Goal: Task Accomplishment & Management: Use online tool/utility

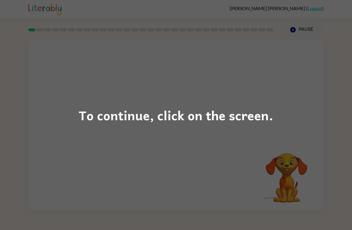
click at [249, 124] on div "To continue, click on the screen." at bounding box center [176, 115] width 195 height 20
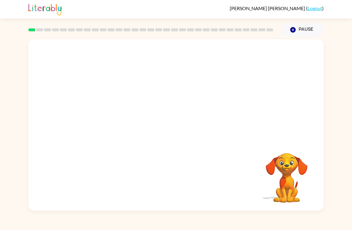
click at [295, 31] on icon "button" at bounding box center [292, 29] width 5 height 5
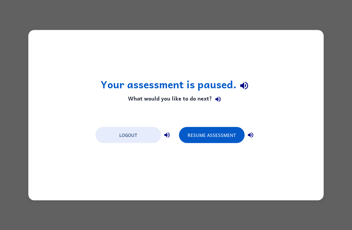
click at [225, 134] on button "Resume Assessment" at bounding box center [212, 135] width 66 height 16
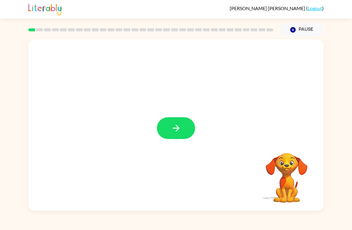
click at [171, 137] on button "button" at bounding box center [176, 128] width 38 height 22
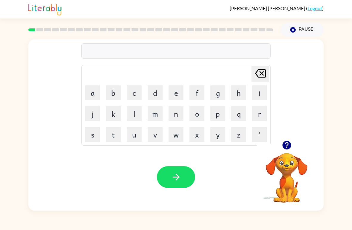
click at [283, 152] on button "button" at bounding box center [286, 145] width 15 height 15
click at [114, 92] on button "b" at bounding box center [113, 92] width 15 height 15
click at [197, 115] on button "o" at bounding box center [196, 113] width 15 height 15
click at [255, 115] on button "r" at bounding box center [259, 113] width 15 height 15
click at [113, 92] on button "b" at bounding box center [113, 92] width 15 height 15
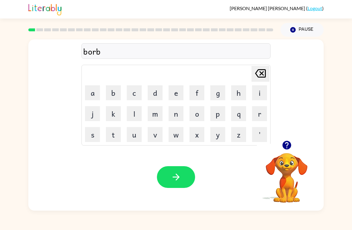
click at [179, 93] on button "e" at bounding box center [176, 92] width 15 height 15
click at [257, 117] on button "r" at bounding box center [259, 113] width 15 height 15
click at [103, 56] on div "borber" at bounding box center [176, 51] width 186 height 13
click at [260, 74] on icon "[PERSON_NAME] last character input" at bounding box center [260, 73] width 14 height 14
click at [259, 74] on icon "[PERSON_NAME] last character input" at bounding box center [260, 73] width 14 height 14
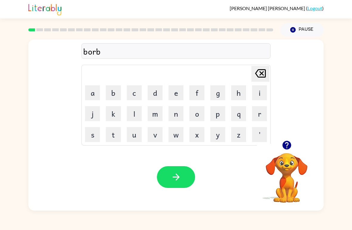
click at [259, 76] on icon "[PERSON_NAME] last character input" at bounding box center [260, 73] width 14 height 14
click at [158, 92] on button "d" at bounding box center [155, 92] width 15 height 15
click at [177, 92] on button "e" at bounding box center [176, 92] width 15 height 15
click at [259, 115] on button "r" at bounding box center [259, 113] width 15 height 15
click at [175, 175] on icon "button" at bounding box center [176, 177] width 10 height 10
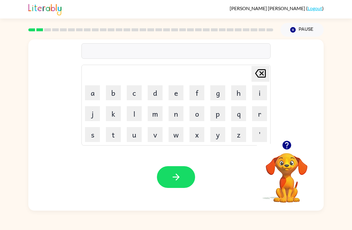
click at [257, 115] on button "r" at bounding box center [259, 113] width 15 height 15
click at [193, 115] on button "o" at bounding box center [196, 113] width 15 height 15
click at [133, 132] on button "u" at bounding box center [134, 134] width 15 height 15
click at [174, 114] on button "n" at bounding box center [176, 113] width 15 height 15
click at [154, 92] on button "d" at bounding box center [155, 92] width 15 height 15
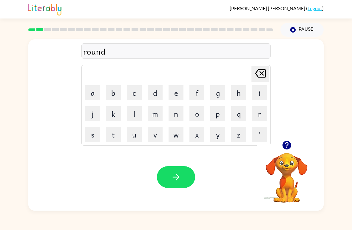
click at [175, 177] on icon "button" at bounding box center [175, 177] width 7 height 7
click at [155, 113] on button "m" at bounding box center [155, 113] width 15 height 15
click at [93, 89] on button "a" at bounding box center [92, 92] width 15 height 15
click at [94, 134] on button "s" at bounding box center [92, 134] width 15 height 15
click at [241, 92] on button "h" at bounding box center [238, 92] width 15 height 15
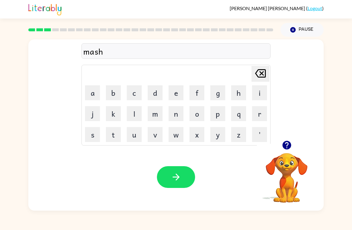
click at [175, 92] on button "e" at bounding box center [176, 92] width 15 height 15
click at [177, 113] on button "n" at bounding box center [176, 113] width 15 height 15
click at [177, 172] on button "button" at bounding box center [176, 177] width 38 height 22
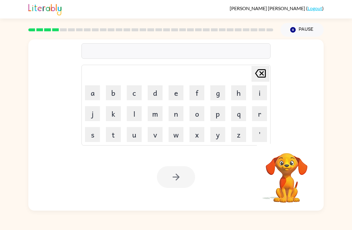
click at [114, 135] on button "t" at bounding box center [113, 134] width 15 height 15
click at [260, 111] on button "r" at bounding box center [259, 113] width 15 height 15
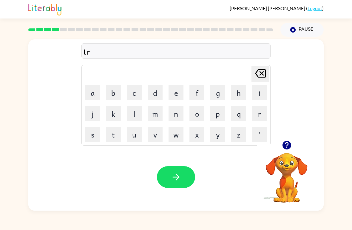
click at [95, 94] on button "a" at bounding box center [92, 92] width 15 height 15
click at [257, 91] on button "i" at bounding box center [259, 92] width 15 height 15
click at [174, 115] on button "n" at bounding box center [176, 113] width 15 height 15
click at [179, 183] on button "button" at bounding box center [176, 177] width 38 height 22
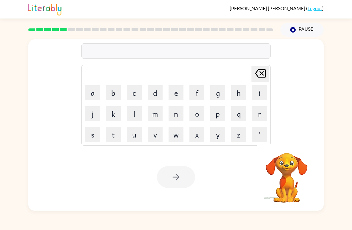
click at [156, 92] on button "d" at bounding box center [155, 92] width 15 height 15
click at [174, 92] on button "e" at bounding box center [176, 92] width 15 height 15
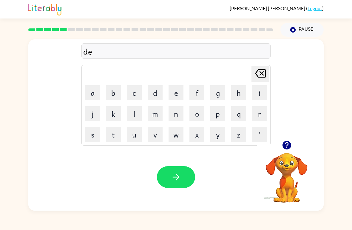
click at [198, 95] on button "f" at bounding box center [196, 92] width 15 height 15
click at [179, 95] on button "e" at bounding box center [176, 92] width 15 height 15
click at [175, 115] on button "n" at bounding box center [176, 113] width 15 height 15
click at [93, 136] on button "s" at bounding box center [92, 134] width 15 height 15
click at [252, 96] on button "i" at bounding box center [259, 92] width 15 height 15
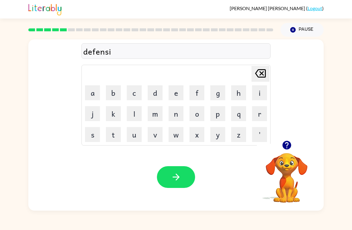
click at [155, 139] on button "v" at bounding box center [155, 134] width 15 height 15
click at [171, 95] on button "e" at bounding box center [176, 92] width 15 height 15
click at [181, 179] on button "button" at bounding box center [176, 177] width 38 height 22
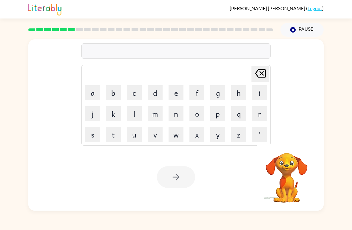
click at [154, 134] on button "v" at bounding box center [155, 134] width 15 height 15
click at [90, 95] on button "a" at bounding box center [92, 92] width 15 height 15
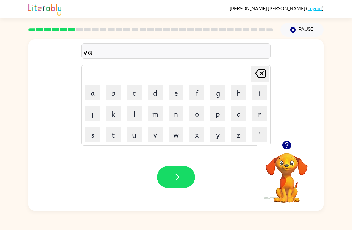
click at [131, 97] on button "c" at bounding box center [134, 92] width 15 height 15
click at [91, 92] on button "a" at bounding box center [92, 92] width 15 height 15
click at [113, 138] on button "t" at bounding box center [113, 134] width 15 height 15
click at [257, 92] on button "i" at bounding box center [259, 92] width 15 height 15
click at [192, 113] on button "o" at bounding box center [196, 113] width 15 height 15
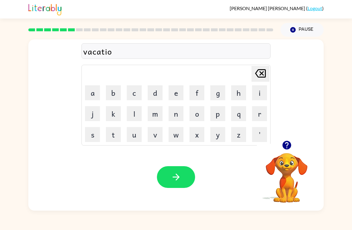
click at [173, 112] on button "n" at bounding box center [176, 113] width 15 height 15
click at [185, 177] on button "button" at bounding box center [176, 177] width 38 height 22
click at [290, 173] on video "Your browser must support playing .mp4 files to use Literably. Please try using…" at bounding box center [287, 174] width 60 height 60
click at [286, 148] on icon "button" at bounding box center [286, 145] width 9 height 9
click at [215, 113] on button "p" at bounding box center [217, 113] width 15 height 15
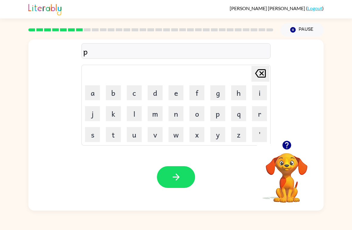
click at [134, 136] on button "u" at bounding box center [134, 134] width 15 height 15
click at [154, 91] on button "d" at bounding box center [155, 92] width 15 height 15
click at [177, 93] on button "e" at bounding box center [176, 92] width 15 height 15
click at [134, 114] on button "l" at bounding box center [134, 113] width 15 height 15
click at [262, 73] on icon at bounding box center [260, 73] width 11 height 8
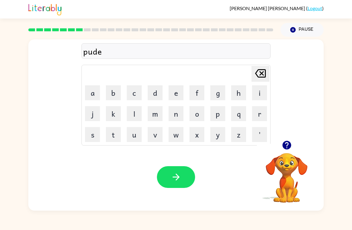
click at [262, 73] on icon at bounding box center [260, 73] width 11 height 8
click at [132, 111] on button "l" at bounding box center [134, 113] width 15 height 15
click at [171, 95] on button "e" at bounding box center [176, 92] width 15 height 15
click at [173, 174] on icon "button" at bounding box center [176, 177] width 10 height 10
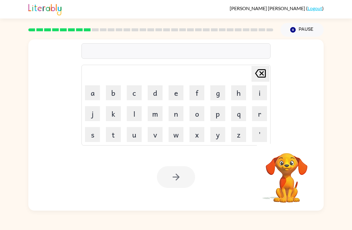
click at [157, 113] on button "m" at bounding box center [155, 113] width 15 height 15
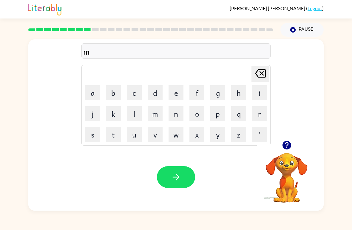
click at [256, 93] on button "i" at bounding box center [259, 92] width 15 height 15
click at [255, 111] on button "r" at bounding box center [259, 113] width 15 height 15
click at [260, 93] on button "i" at bounding box center [259, 92] width 15 height 15
click at [131, 93] on button "c" at bounding box center [134, 92] width 15 height 15
click at [89, 90] on button "a" at bounding box center [92, 92] width 15 height 15
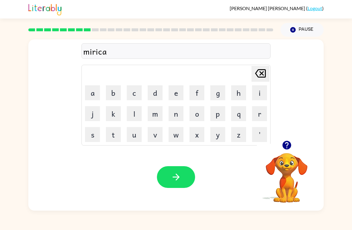
click at [138, 112] on button "l" at bounding box center [134, 113] width 15 height 15
click at [180, 175] on icon "button" at bounding box center [176, 177] width 10 height 10
click at [288, 152] on button "button" at bounding box center [286, 145] width 15 height 15
click at [153, 112] on button "m" at bounding box center [155, 113] width 15 height 15
click at [259, 92] on button "i" at bounding box center [259, 92] width 15 height 15
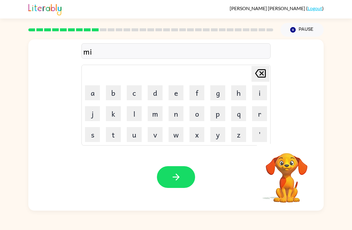
click at [155, 92] on button "d" at bounding box center [155, 92] width 15 height 15
click at [152, 116] on button "m" at bounding box center [155, 113] width 15 height 15
click at [196, 112] on button "o" at bounding box center [196, 113] width 15 height 15
click at [254, 112] on button "r" at bounding box center [259, 113] width 15 height 15
click at [174, 115] on button "n" at bounding box center [176, 113] width 15 height 15
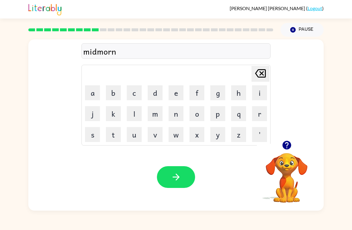
click at [257, 94] on button "i" at bounding box center [259, 92] width 15 height 15
click at [173, 114] on button "n" at bounding box center [176, 113] width 15 height 15
click at [215, 93] on button "g" at bounding box center [217, 92] width 15 height 15
click at [172, 183] on button "button" at bounding box center [176, 177] width 38 height 22
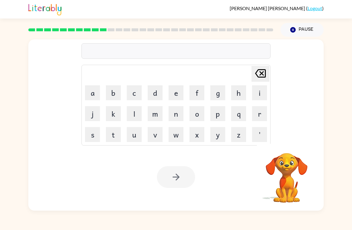
click at [151, 90] on button "d" at bounding box center [155, 92] width 15 height 15
click at [177, 93] on button "e" at bounding box center [176, 92] width 15 height 15
click at [259, 78] on icon at bounding box center [260, 73] width 11 height 8
click at [260, 94] on button "i" at bounding box center [259, 92] width 15 height 15
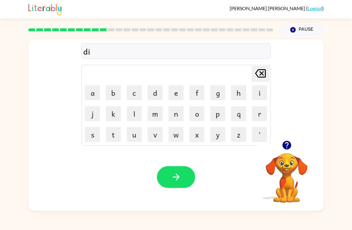
click at [97, 136] on button "s" at bounding box center [92, 134] width 15 height 15
click at [115, 135] on button "t" at bounding box center [113, 134] width 15 height 15
click at [258, 113] on button "r" at bounding box center [259, 113] width 15 height 15
click at [136, 137] on button "u" at bounding box center [134, 134] width 15 height 15
click at [91, 138] on button "s" at bounding box center [92, 134] width 15 height 15
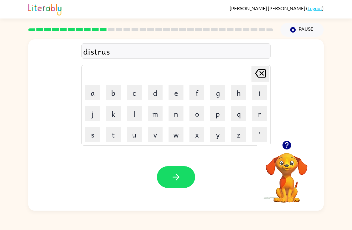
click at [115, 136] on button "t" at bounding box center [113, 134] width 15 height 15
click at [180, 178] on icon "button" at bounding box center [176, 177] width 10 height 10
click at [282, 162] on video "Your browser must support playing .mp4 files to use Literably. Please try using…" at bounding box center [287, 174] width 60 height 60
click at [287, 145] on icon "button" at bounding box center [286, 145] width 9 height 9
click at [194, 110] on button "o" at bounding box center [196, 113] width 15 height 15
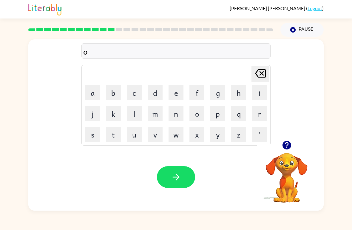
click at [92, 94] on button "a" at bounding box center [92, 92] width 15 height 15
click at [153, 94] on button "d" at bounding box center [155, 92] width 15 height 15
click at [260, 73] on icon at bounding box center [260, 73] width 11 height 8
click at [264, 75] on icon "[PERSON_NAME] last character input" at bounding box center [260, 73] width 14 height 14
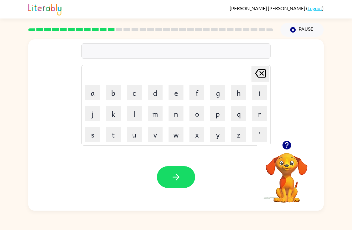
click at [258, 111] on button "r" at bounding box center [259, 113] width 15 height 15
click at [197, 116] on button "o" at bounding box center [196, 113] width 15 height 15
click at [95, 96] on button "a" at bounding box center [92, 92] width 15 height 15
click at [156, 92] on button "d" at bounding box center [155, 92] width 15 height 15
click at [186, 187] on button "button" at bounding box center [176, 177] width 38 height 22
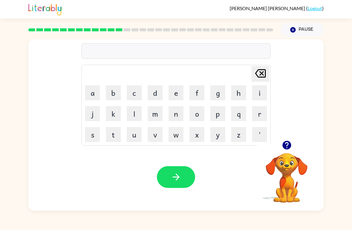
click at [292, 157] on video "Your browser must support playing .mp4 files to use Literably. Please try using…" at bounding box center [287, 174] width 60 height 60
click at [287, 147] on icon "button" at bounding box center [286, 145] width 9 height 9
click at [138, 136] on button "u" at bounding box center [134, 134] width 15 height 15
click at [237, 113] on button "q" at bounding box center [238, 113] width 15 height 15
click at [261, 74] on icon at bounding box center [260, 73] width 11 height 8
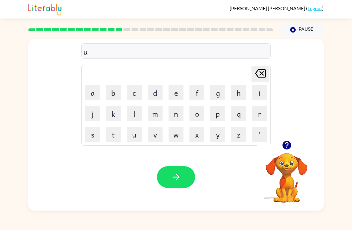
click at [218, 115] on button "p" at bounding box center [217, 113] width 15 height 15
click at [215, 95] on button "g" at bounding box center [217, 92] width 15 height 15
click at [258, 117] on button "r" at bounding box center [259, 113] width 15 height 15
click at [94, 95] on button "a" at bounding box center [92, 92] width 15 height 15
click at [155, 93] on button "d" at bounding box center [155, 92] width 15 height 15
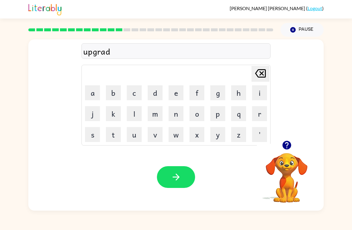
click at [174, 95] on button "e" at bounding box center [176, 92] width 15 height 15
click at [179, 182] on icon "button" at bounding box center [176, 177] width 10 height 10
click at [283, 184] on video "Your browser must support playing .mp4 files to use Literably. Please try using…" at bounding box center [287, 174] width 60 height 60
click at [285, 146] on icon "button" at bounding box center [286, 145] width 9 height 9
click at [155, 114] on button "m" at bounding box center [155, 113] width 15 height 15
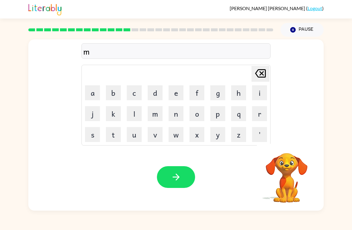
click at [93, 92] on button "a" at bounding box center [92, 92] width 15 height 15
click at [155, 93] on button "d" at bounding box center [155, 92] width 15 height 15
click at [175, 112] on button "n" at bounding box center [176, 113] width 15 height 15
click at [177, 94] on button "e" at bounding box center [176, 92] width 15 height 15
click at [95, 132] on button "s" at bounding box center [92, 134] width 15 height 15
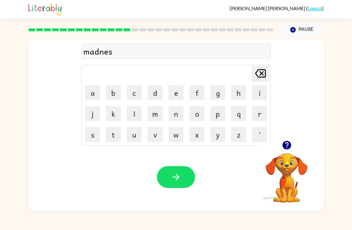
click at [95, 132] on button "s" at bounding box center [92, 134] width 15 height 15
click at [178, 176] on icon "button" at bounding box center [175, 177] width 7 height 7
click at [112, 89] on button "b" at bounding box center [113, 92] width 15 height 15
click at [196, 113] on button "o" at bounding box center [196, 113] width 15 height 15
click at [135, 135] on button "u" at bounding box center [134, 134] width 15 height 15
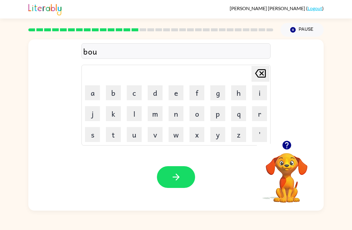
click at [172, 116] on button "n" at bounding box center [176, 113] width 15 height 15
click at [217, 164] on div "Your browser must support playing .mp4 files to use Literably. Please try using…" at bounding box center [175, 177] width 295 height 67
click at [134, 135] on button "u" at bounding box center [134, 134] width 15 height 15
click at [94, 135] on button "s" at bounding box center [92, 134] width 15 height 15
click at [181, 176] on button "button" at bounding box center [176, 177] width 38 height 22
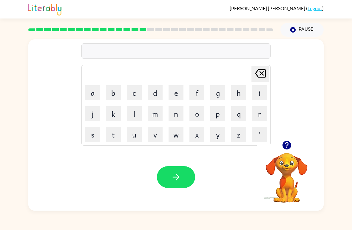
click at [286, 145] on icon "button" at bounding box center [286, 145] width 9 height 9
click at [94, 134] on button "s" at bounding box center [92, 134] width 15 height 15
click at [157, 113] on button "m" at bounding box center [155, 113] width 15 height 15
click at [199, 115] on button "o" at bounding box center [196, 113] width 15 height 15
click at [257, 113] on button "r" at bounding box center [259, 113] width 15 height 15
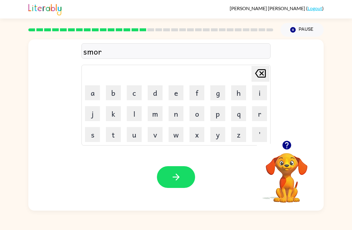
click at [180, 179] on icon "button" at bounding box center [176, 177] width 10 height 10
click at [290, 145] on icon "button" at bounding box center [286, 145] width 9 height 9
click at [260, 115] on button "r" at bounding box center [259, 113] width 15 height 15
click at [98, 95] on button "a" at bounding box center [92, 92] width 15 height 15
click at [152, 117] on button "m" at bounding box center [155, 113] width 15 height 15
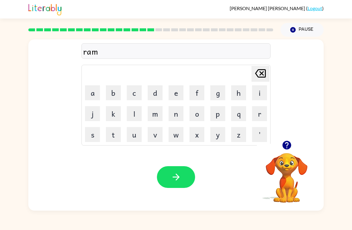
click at [175, 177] on icon "button" at bounding box center [175, 177] width 7 height 7
click at [155, 93] on button "d" at bounding box center [155, 92] width 15 height 15
click at [257, 113] on button "r" at bounding box center [259, 113] width 15 height 15
click at [174, 94] on button "e" at bounding box center [176, 92] width 15 height 15
click at [239, 115] on button "q" at bounding box center [238, 113] width 15 height 15
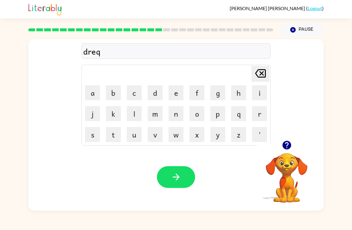
click at [261, 72] on icon "[PERSON_NAME] last character input" at bounding box center [260, 73] width 14 height 14
click at [217, 116] on button "p" at bounding box center [217, 113] width 15 height 15
click at [259, 94] on button "i" at bounding box center [259, 92] width 15 height 15
click at [177, 115] on button "n" at bounding box center [176, 113] width 15 height 15
click at [217, 95] on button "g" at bounding box center [217, 92] width 15 height 15
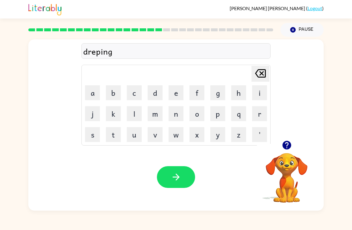
click at [176, 180] on icon "button" at bounding box center [175, 177] width 7 height 7
click at [176, 180] on div at bounding box center [176, 177] width 38 height 22
click at [285, 142] on icon "button" at bounding box center [286, 145] width 9 height 9
click at [92, 130] on button "s" at bounding box center [92, 134] width 15 height 15
click at [259, 74] on icon "[PERSON_NAME] last character input" at bounding box center [260, 73] width 14 height 14
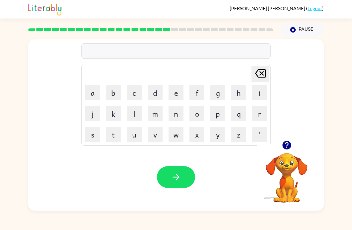
click at [255, 113] on button "r" at bounding box center [259, 113] width 15 height 15
click at [179, 95] on button "e" at bounding box center [176, 92] width 15 height 15
click at [178, 95] on button "e" at bounding box center [176, 92] width 15 height 15
click at [92, 136] on button "s" at bounding box center [92, 134] width 15 height 15
click at [136, 93] on button "c" at bounding box center [134, 92] width 15 height 15
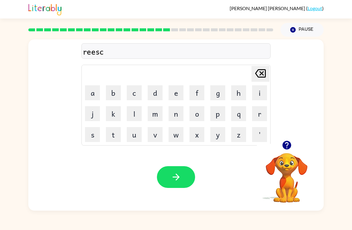
click at [260, 73] on icon "[PERSON_NAME] last character input" at bounding box center [260, 73] width 14 height 14
click at [110, 112] on button "k" at bounding box center [113, 113] width 15 height 15
click at [259, 92] on button "i" at bounding box center [259, 92] width 15 height 15
click at [258, 73] on icon "[PERSON_NAME] last character input" at bounding box center [260, 73] width 14 height 14
click at [216, 138] on button "y" at bounding box center [217, 134] width 15 height 15
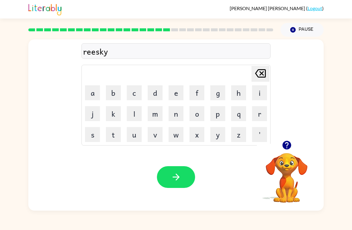
click at [176, 94] on button "e" at bounding box center [176, 92] width 15 height 15
click at [93, 138] on button "s" at bounding box center [92, 134] width 15 height 15
click at [110, 134] on button "t" at bounding box center [113, 134] width 15 height 15
click at [172, 177] on icon "button" at bounding box center [176, 177] width 10 height 10
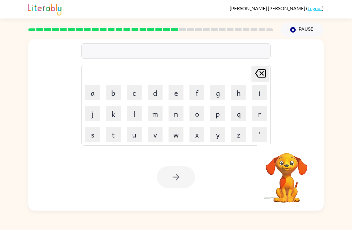
click at [195, 113] on button "o" at bounding box center [196, 113] width 15 height 15
click at [257, 115] on button "r" at bounding box center [259, 113] width 15 height 15
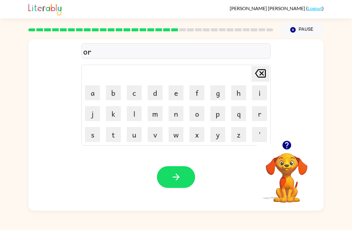
click at [115, 134] on button "t" at bounding box center [113, 134] width 15 height 15
click at [135, 136] on button "u" at bounding box center [134, 134] width 15 height 15
click at [94, 96] on button "a" at bounding box center [92, 92] width 15 height 15
click at [155, 92] on button "d" at bounding box center [155, 92] width 15 height 15
click at [174, 91] on button "e" at bounding box center [176, 92] width 15 height 15
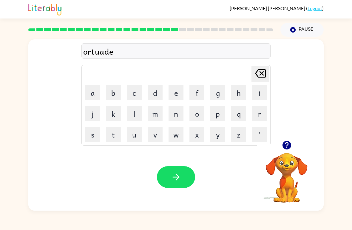
click at [180, 179] on icon "button" at bounding box center [176, 177] width 10 height 10
click at [196, 93] on button "f" at bounding box center [196, 92] width 15 height 15
click at [195, 116] on button "o" at bounding box center [196, 113] width 15 height 15
click at [137, 118] on button "l" at bounding box center [134, 113] width 15 height 15
click at [195, 111] on button "o" at bounding box center [196, 113] width 15 height 15
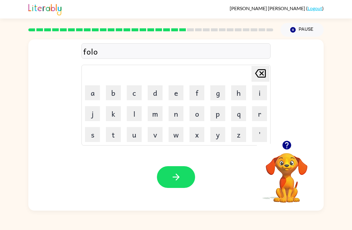
click at [135, 139] on button "u" at bounding box center [134, 134] width 15 height 15
click at [154, 95] on button "d" at bounding box center [155, 92] width 15 height 15
click at [180, 177] on icon "button" at bounding box center [176, 177] width 10 height 10
click at [285, 147] on icon "button" at bounding box center [286, 145] width 9 height 9
click at [93, 132] on button "s" at bounding box center [92, 134] width 15 height 15
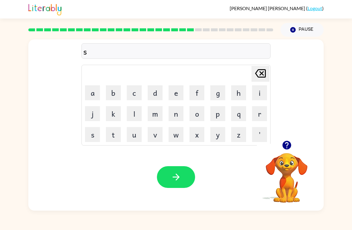
click at [175, 95] on button "e" at bounding box center [176, 92] width 15 height 15
click at [178, 112] on button "n" at bounding box center [176, 113] width 15 height 15
click at [115, 134] on button "t" at bounding box center [113, 134] width 15 height 15
click at [171, 95] on button "e" at bounding box center [176, 92] width 15 height 15
click at [216, 117] on button "p" at bounding box center [217, 113] width 15 height 15
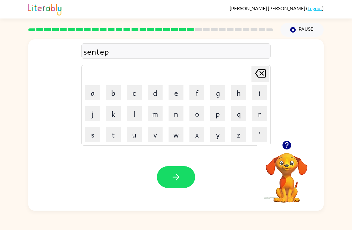
click at [174, 95] on button "e" at bounding box center [176, 92] width 15 height 15
click at [157, 93] on button "d" at bounding box center [155, 92] width 15 height 15
click at [180, 179] on icon "button" at bounding box center [176, 177] width 10 height 10
click at [134, 141] on button "u" at bounding box center [134, 134] width 15 height 15
click at [96, 138] on button "s" at bounding box center [92, 134] width 15 height 15
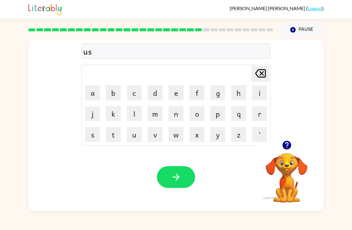
click at [114, 135] on button "t" at bounding box center [113, 134] width 15 height 15
click at [93, 93] on button "a" at bounding box center [92, 92] width 15 height 15
click at [258, 92] on button "i" at bounding box center [259, 92] width 15 height 15
click at [175, 115] on button "n" at bounding box center [176, 113] width 15 height 15
click at [267, 74] on icon "[PERSON_NAME] last character input" at bounding box center [260, 73] width 14 height 14
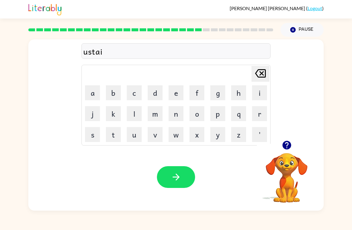
click at [267, 73] on icon "[PERSON_NAME] last character input" at bounding box center [260, 73] width 14 height 14
click at [263, 75] on icon at bounding box center [260, 73] width 11 height 8
click at [262, 77] on icon "[PERSON_NAME] last character input" at bounding box center [260, 73] width 14 height 14
click at [262, 69] on icon "[PERSON_NAME] last character input" at bounding box center [260, 73] width 14 height 14
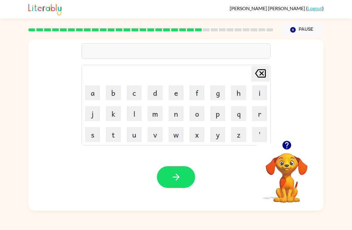
click at [285, 145] on icon "button" at bounding box center [286, 145] width 9 height 9
click at [93, 134] on button "s" at bounding box center [92, 134] width 15 height 15
click at [136, 139] on button "u" at bounding box center [134, 134] width 15 height 15
click at [91, 138] on button "s" at bounding box center [92, 134] width 15 height 15
click at [116, 138] on button "t" at bounding box center [113, 134] width 15 height 15
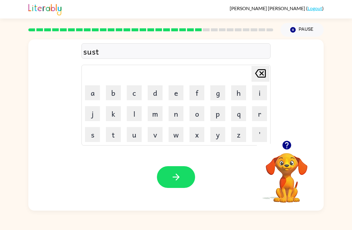
click at [93, 96] on button "a" at bounding box center [92, 92] width 15 height 15
click at [260, 93] on button "i" at bounding box center [259, 92] width 15 height 15
click at [172, 114] on button "n" at bounding box center [176, 113] width 15 height 15
click at [184, 172] on button "button" at bounding box center [176, 177] width 38 height 22
click at [284, 150] on icon "button" at bounding box center [287, 145] width 10 height 10
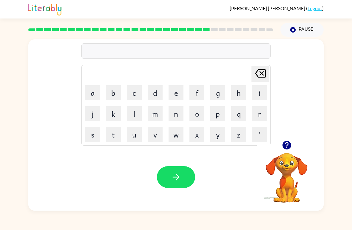
click at [197, 91] on button "f" at bounding box center [196, 92] width 15 height 15
click at [195, 113] on button "o" at bounding box center [196, 113] width 15 height 15
click at [260, 112] on button "r" at bounding box center [259, 113] width 15 height 15
click at [172, 139] on button "w" at bounding box center [176, 134] width 15 height 15
click at [94, 95] on button "a" at bounding box center [92, 92] width 15 height 15
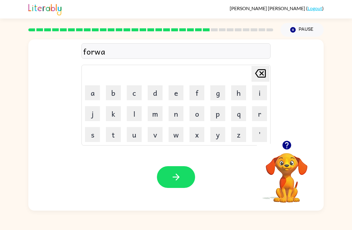
click at [255, 115] on button "r" at bounding box center [259, 113] width 15 height 15
click at [152, 96] on button "d" at bounding box center [155, 92] width 15 height 15
click at [181, 176] on button "button" at bounding box center [176, 177] width 38 height 22
click at [255, 118] on button "r" at bounding box center [259, 113] width 15 height 15
click at [175, 95] on button "e" at bounding box center [176, 92] width 15 height 15
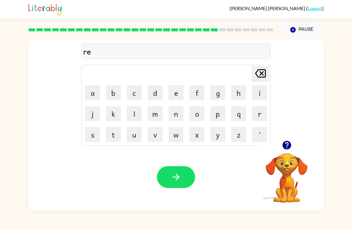
click at [94, 93] on button "a" at bounding box center [92, 92] width 15 height 15
click at [135, 111] on button "l" at bounding box center [134, 113] width 15 height 15
click at [91, 97] on button "a" at bounding box center [92, 92] width 15 height 15
click at [157, 92] on button "d" at bounding box center [155, 92] width 15 height 15
click at [179, 92] on button "e" at bounding box center [176, 92] width 15 height 15
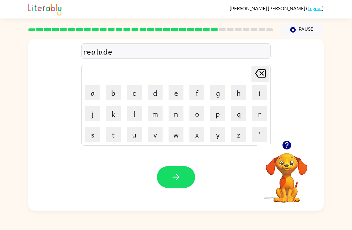
click at [155, 94] on button "d" at bounding box center [155, 92] width 15 height 15
click at [176, 178] on icon "button" at bounding box center [175, 177] width 7 height 7
click at [214, 96] on button "g" at bounding box center [217, 92] width 15 height 15
click at [194, 114] on button "o" at bounding box center [196, 113] width 15 height 15
click at [114, 97] on button "b" at bounding box center [113, 92] width 15 height 15
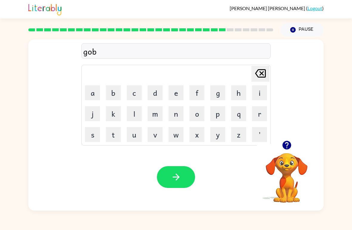
click at [138, 110] on button "l" at bounding box center [134, 113] width 15 height 15
click at [264, 95] on button "i" at bounding box center [259, 92] width 15 height 15
click at [180, 118] on button "n" at bounding box center [176, 113] width 15 height 15
click at [175, 177] on icon "button" at bounding box center [176, 177] width 10 height 10
click at [288, 166] on video "Your browser must support playing .mp4 files to use Literably. Please try using…" at bounding box center [287, 174] width 60 height 60
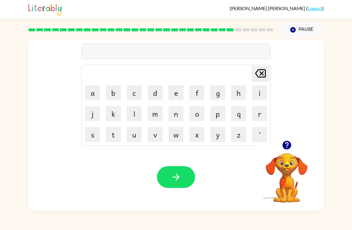
click at [286, 143] on icon "button" at bounding box center [287, 145] width 10 height 10
click at [113, 95] on button "b" at bounding box center [113, 92] width 15 height 15
click at [131, 135] on button "u" at bounding box center [134, 134] width 15 height 15
click at [107, 93] on button "b" at bounding box center [113, 92] width 15 height 15
click at [177, 94] on button "e" at bounding box center [176, 92] width 15 height 15
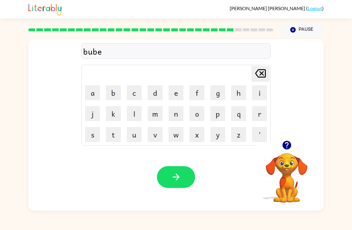
click at [254, 115] on button "r" at bounding box center [259, 113] width 15 height 15
click at [280, 142] on button "button" at bounding box center [286, 145] width 15 height 15
click at [217, 138] on button "y" at bounding box center [217, 134] width 15 height 15
click at [95, 98] on button "a" at bounding box center [92, 92] width 15 height 15
click at [117, 113] on button "k" at bounding box center [113, 113] width 15 height 15
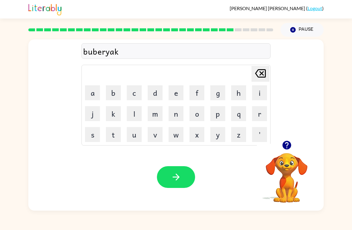
click at [176, 178] on icon "button" at bounding box center [176, 177] width 10 height 10
click at [287, 144] on icon "button" at bounding box center [286, 145] width 9 height 9
click at [90, 94] on button "a" at bounding box center [92, 92] width 15 height 15
click at [219, 117] on button "p" at bounding box center [217, 113] width 15 height 15
click at [177, 92] on button "e" at bounding box center [176, 92] width 15 height 15
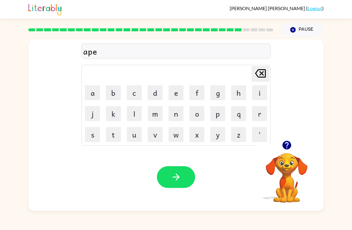
click at [283, 147] on icon "button" at bounding box center [286, 145] width 9 height 9
click at [285, 145] on icon "button" at bounding box center [286, 145] width 9 height 9
click at [257, 71] on icon at bounding box center [260, 73] width 11 height 8
click at [257, 70] on icon at bounding box center [260, 73] width 11 height 8
click at [260, 74] on icon at bounding box center [260, 73] width 11 height 8
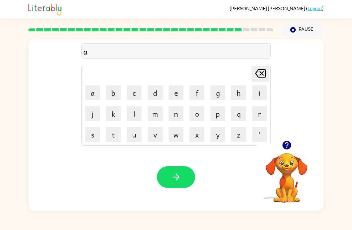
click at [260, 74] on icon "[PERSON_NAME] last character input" at bounding box center [260, 73] width 14 height 14
click at [236, 114] on button "q" at bounding box center [238, 113] width 15 height 15
click at [262, 76] on icon "[PERSON_NAME] last character input" at bounding box center [260, 73] width 14 height 14
click at [217, 118] on button "p" at bounding box center [217, 113] width 15 height 15
click at [175, 94] on button "e" at bounding box center [176, 92] width 15 height 15
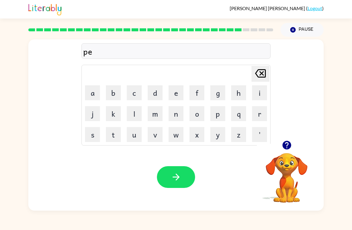
click at [92, 95] on button "a" at bounding box center [92, 92] width 15 height 15
click at [256, 118] on button "r" at bounding box center [259, 113] width 15 height 15
click at [95, 136] on button "s" at bounding box center [92, 134] width 15 height 15
click at [181, 177] on button "button" at bounding box center [176, 177] width 38 height 22
click at [283, 143] on icon "button" at bounding box center [286, 145] width 9 height 9
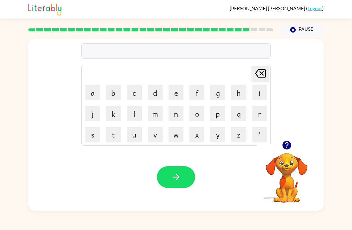
click at [288, 145] on icon "button" at bounding box center [287, 145] width 10 height 10
click at [238, 94] on button "h" at bounding box center [238, 92] width 15 height 15
click at [256, 94] on button "i" at bounding box center [259, 92] width 15 height 15
click at [175, 113] on button "n" at bounding box center [176, 113] width 15 height 15
click at [263, 76] on icon "[PERSON_NAME] last character input" at bounding box center [260, 73] width 14 height 14
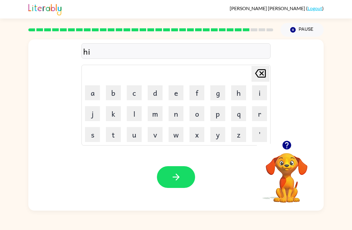
click at [259, 75] on icon "[PERSON_NAME] last character input" at bounding box center [260, 73] width 14 height 14
click at [259, 74] on icon "[PERSON_NAME] last character input" at bounding box center [260, 73] width 14 height 14
click at [113, 136] on button "t" at bounding box center [113, 134] width 15 height 15
click at [238, 97] on button "h" at bounding box center [238, 92] width 15 height 15
click at [265, 95] on button "i" at bounding box center [259, 92] width 15 height 15
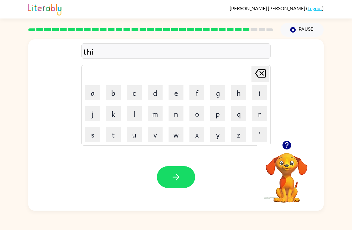
click at [176, 114] on button "n" at bounding box center [176, 113] width 15 height 15
click at [178, 182] on icon "button" at bounding box center [176, 177] width 10 height 10
click at [94, 137] on button "s" at bounding box center [92, 134] width 15 height 15
click at [260, 94] on button "i" at bounding box center [259, 92] width 15 height 15
click at [137, 115] on button "l" at bounding box center [134, 113] width 15 height 15
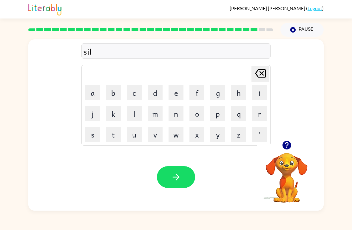
click at [156, 137] on button "v" at bounding box center [155, 134] width 15 height 15
click at [177, 94] on button "e" at bounding box center [176, 92] width 15 height 15
click at [256, 111] on button "r" at bounding box center [259, 113] width 15 height 15
click at [175, 135] on button "w" at bounding box center [176, 134] width 15 height 15
click at [176, 93] on button "e" at bounding box center [176, 92] width 15 height 15
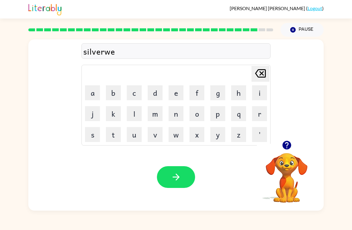
click at [254, 114] on button "r" at bounding box center [259, 113] width 15 height 15
click at [173, 94] on button "e" at bounding box center [176, 92] width 15 height 15
click at [173, 168] on button "button" at bounding box center [176, 177] width 38 height 22
click at [178, 117] on button "n" at bounding box center [176, 113] width 15 height 15
click at [95, 98] on button "a" at bounding box center [92, 92] width 15 height 15
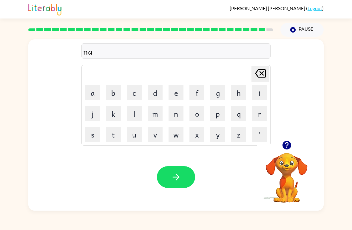
click at [198, 94] on button "f" at bounding box center [196, 92] width 15 height 15
click at [257, 114] on button "r" at bounding box center [259, 113] width 15 height 15
click at [98, 99] on button "a" at bounding box center [92, 92] width 15 height 15
click at [156, 94] on button "d" at bounding box center [155, 92] width 15 height 15
click at [174, 95] on button "e" at bounding box center [176, 92] width 15 height 15
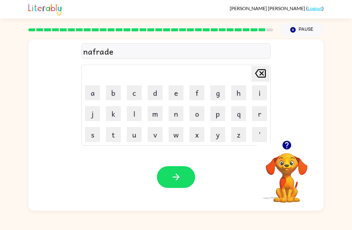
click at [183, 180] on button "button" at bounding box center [176, 177] width 38 height 22
